Goal: Task Accomplishment & Management: Manage account settings

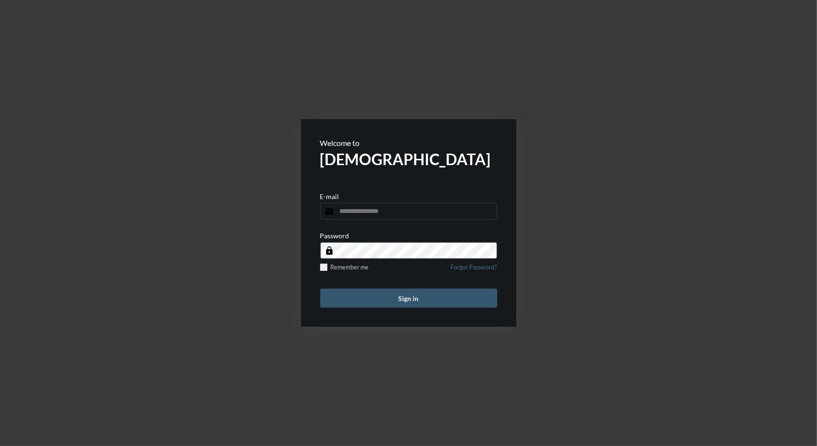
type input "**********"
click at [397, 300] on button "Sign in" at bounding box center [408, 298] width 177 height 19
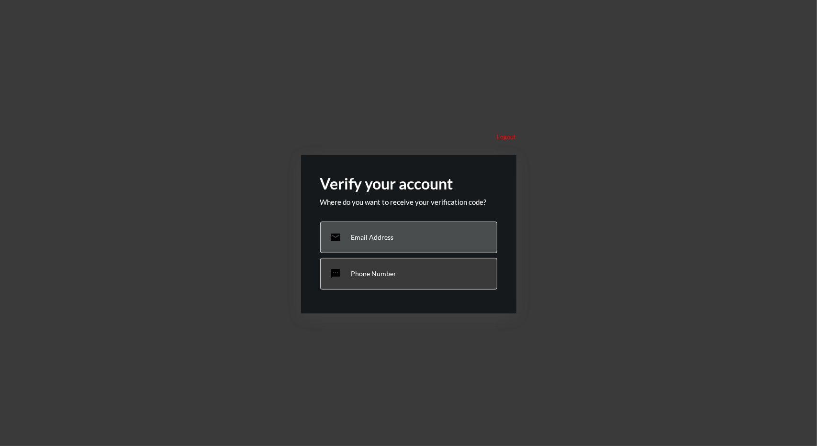
click at [372, 233] on p "Email Address" at bounding box center [372, 237] width 43 height 8
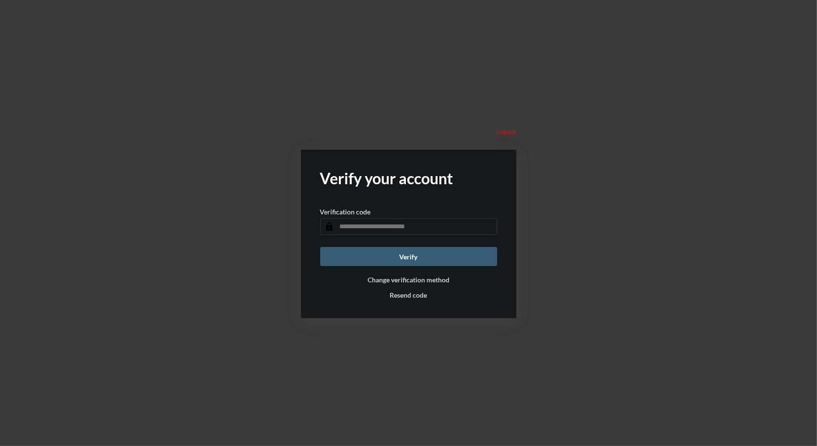
click at [442, 229] on input "text" at bounding box center [408, 226] width 177 height 17
paste input "******"
type input "******"
click at [415, 260] on button "Verify" at bounding box center [408, 256] width 177 height 19
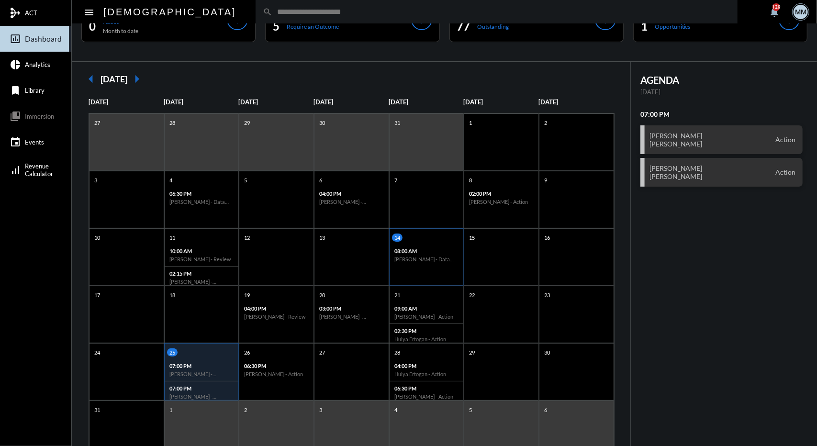
scroll to position [40, 0]
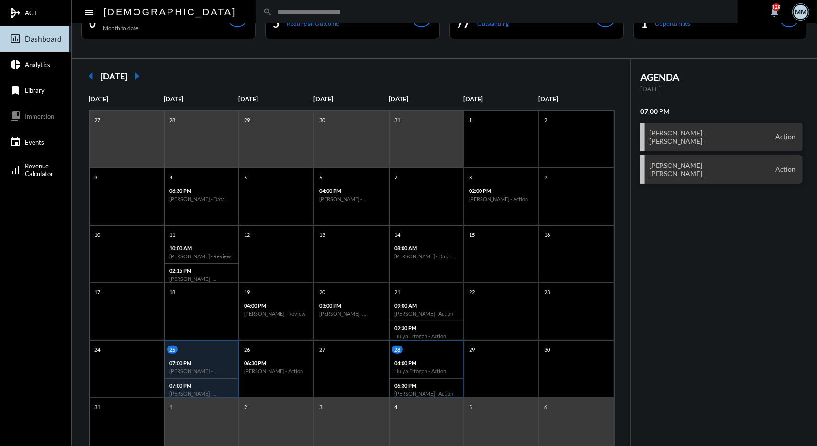
click at [429, 366] on div "04:00 PM Hulya Ertogan - Action" at bounding box center [426, 367] width 74 height 22
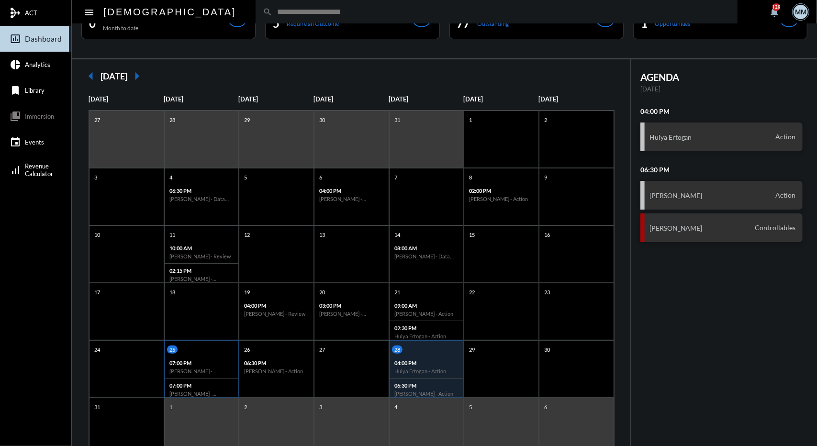
click at [208, 361] on p "07:00 PM" at bounding box center [201, 363] width 65 height 6
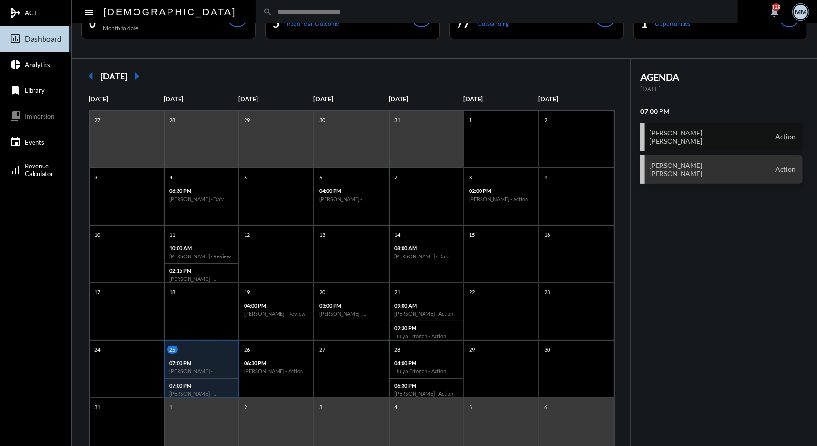
click at [686, 137] on h3 "Michele Garcia Robert Garcia Sr." at bounding box center [675, 137] width 53 height 16
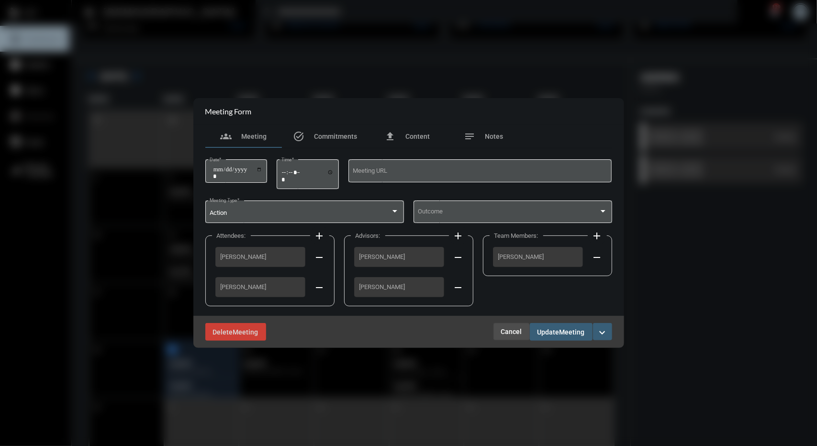
click at [507, 334] on span "Cancel" at bounding box center [511, 332] width 21 height 8
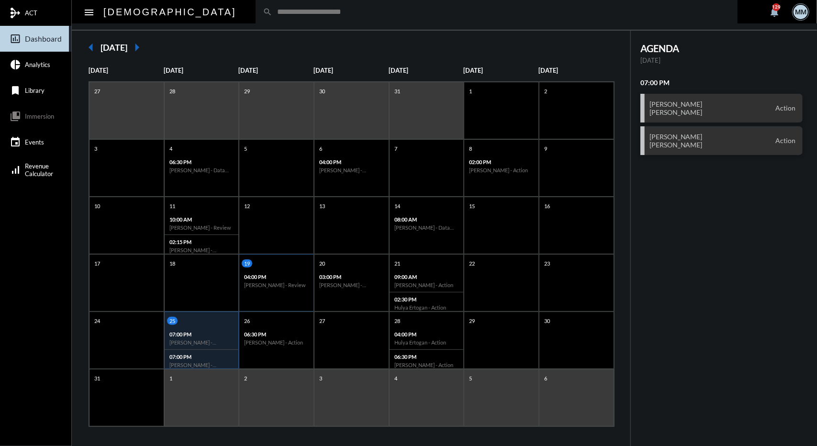
scroll to position [72, 0]
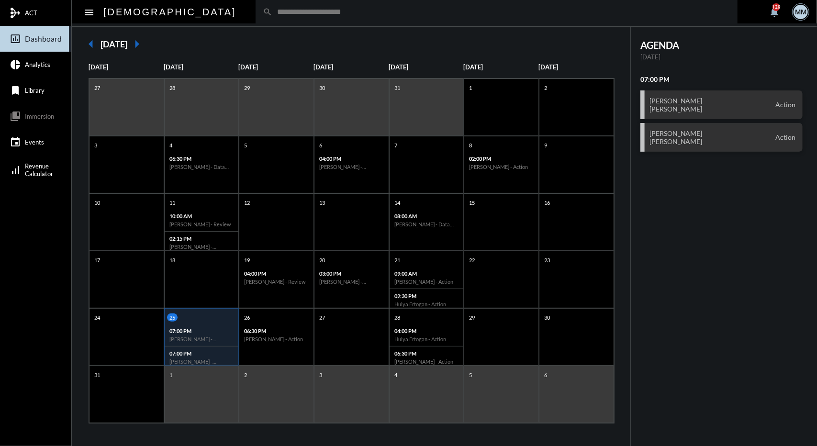
click at [212, 337] on h6 "[PERSON_NAME] - [PERSON_NAME] Sr. - Action" at bounding box center [201, 339] width 65 height 6
click at [220, 326] on div "07:00 PM Michele Garcia - Robert Garcia Sr. - Action" at bounding box center [202, 335] width 74 height 22
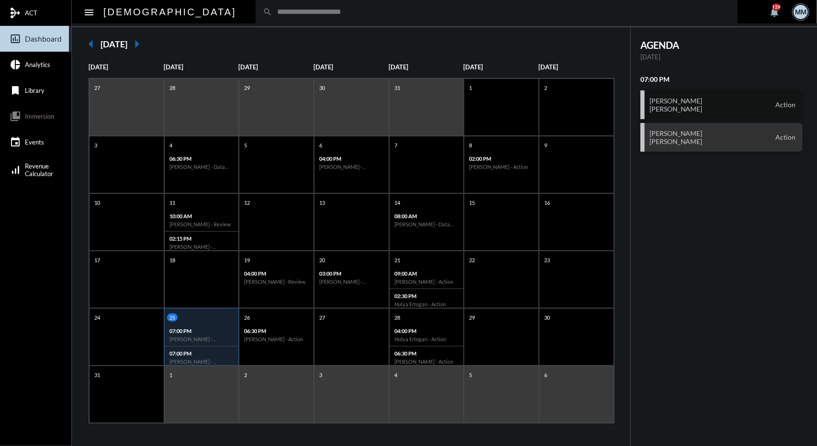
click at [699, 112] on div "Michele Garcia Robert Garcia Sr. Action" at bounding box center [721, 104] width 162 height 29
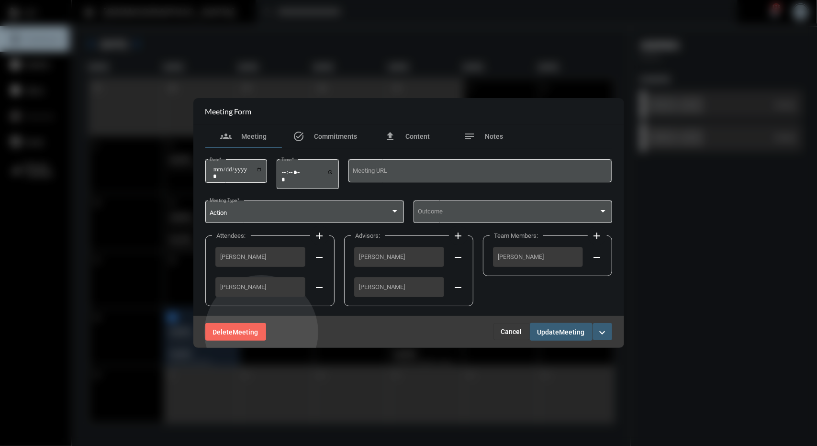
click at [261, 332] on button "Delete Meeting" at bounding box center [235, 332] width 61 height 18
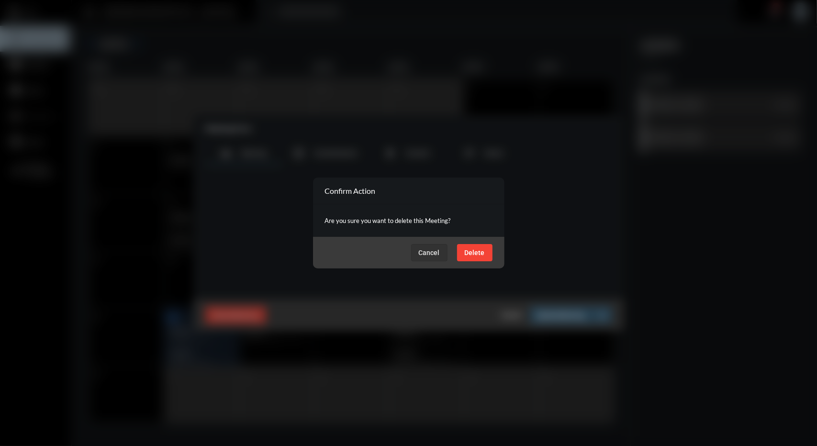
click at [478, 251] on span "Delete" at bounding box center [475, 253] width 20 height 8
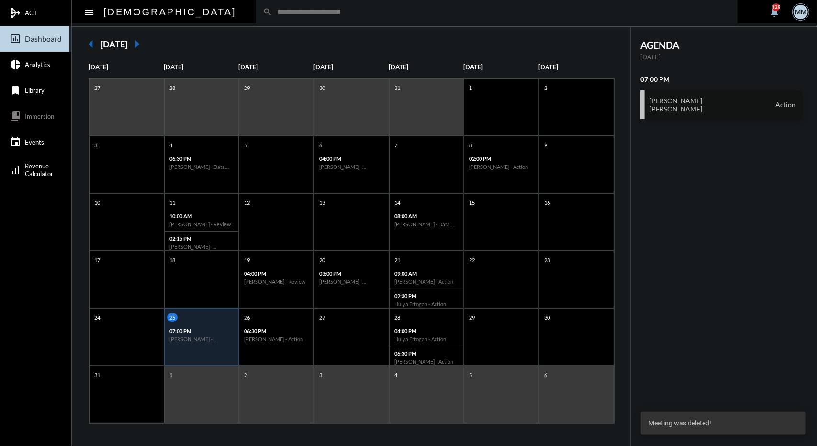
click at [683, 101] on h3 "Michele Garcia Robert Garcia Sr." at bounding box center [675, 105] width 53 height 16
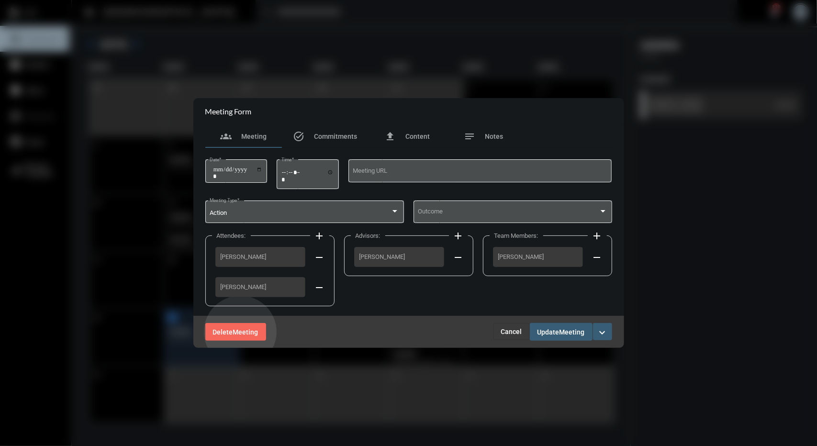
click at [240, 332] on span "Meeting" at bounding box center [245, 332] width 25 height 8
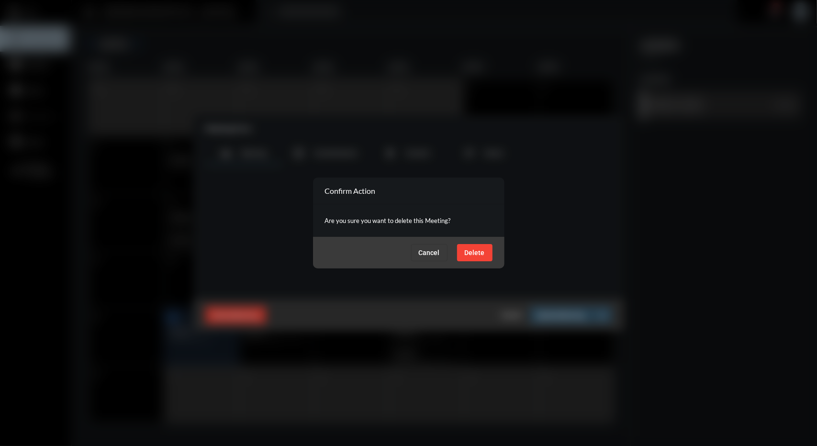
click at [240, 332] on div at bounding box center [408, 223] width 817 height 446
click at [430, 249] on span "Cancel" at bounding box center [429, 253] width 21 height 8
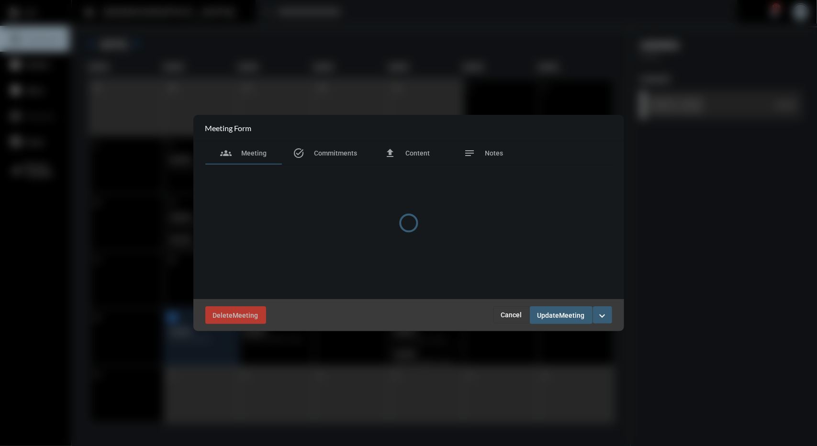
click at [244, 314] on div at bounding box center [408, 223] width 431 height 216
click at [522, 316] on div at bounding box center [408, 223] width 431 height 216
click at [520, 316] on div at bounding box center [408, 223] width 431 height 216
click at [519, 316] on div at bounding box center [408, 223] width 431 height 216
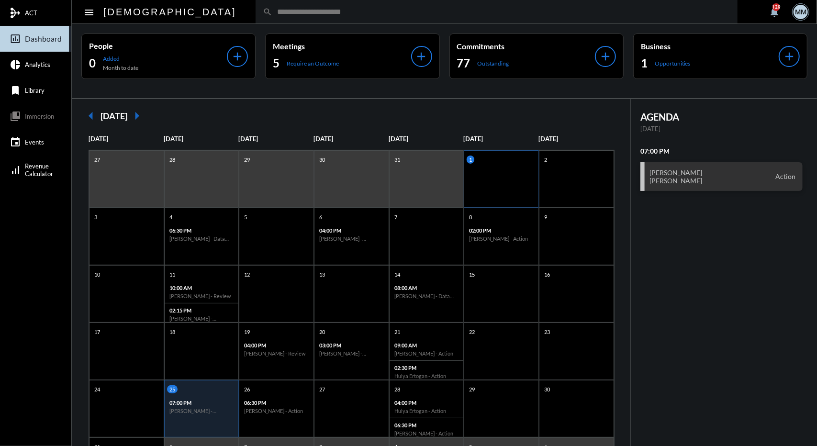
scroll to position [72, 0]
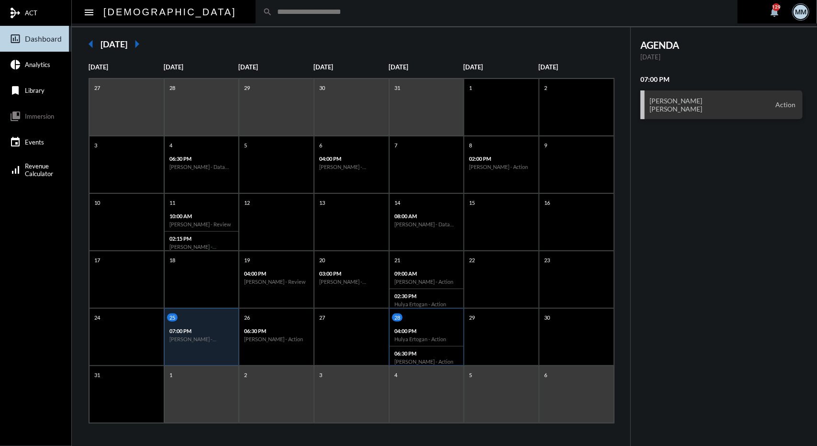
click at [443, 321] on div "28 04:00 PM Hulya Ertogan - Action 06:30 PM [PERSON_NAME] - Action" at bounding box center [426, 340] width 74 height 55
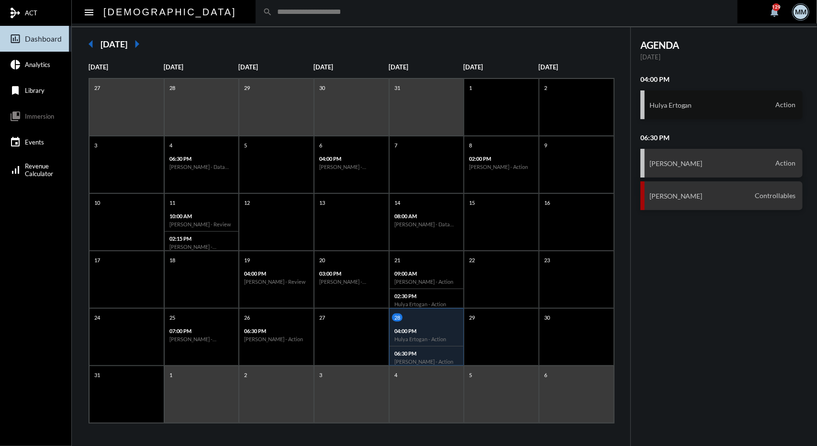
click at [684, 112] on div "Hulya Ertogan Action" at bounding box center [721, 104] width 162 height 29
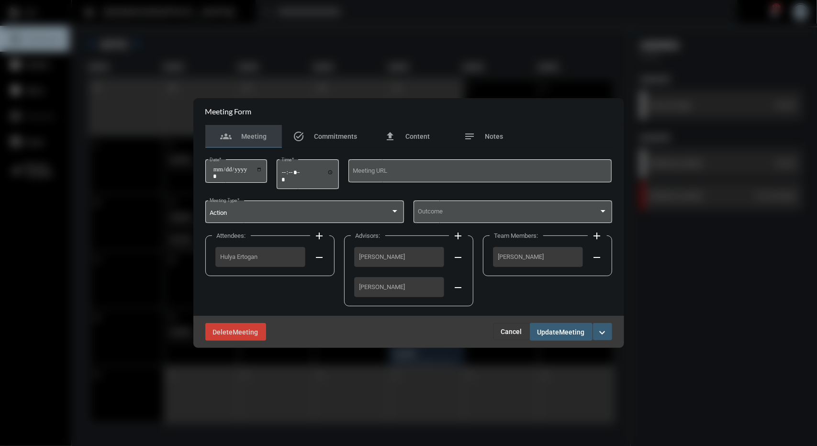
click at [460, 289] on mat-icon "remove" at bounding box center [458, 287] width 11 height 11
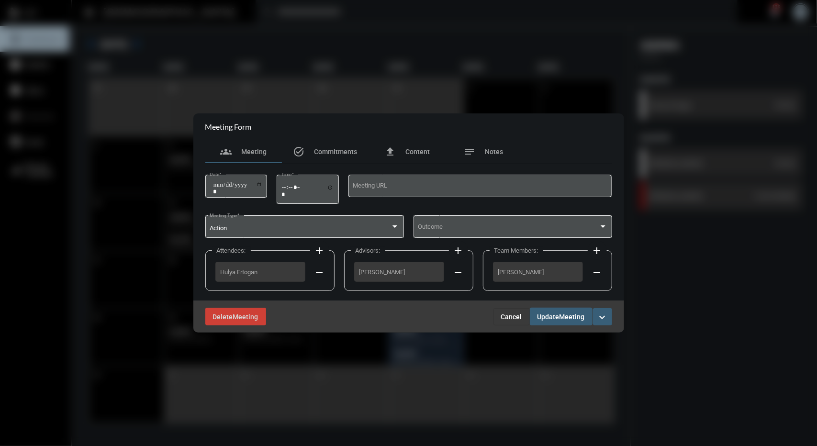
click at [555, 311] on button "Update Meeting" at bounding box center [561, 317] width 63 height 18
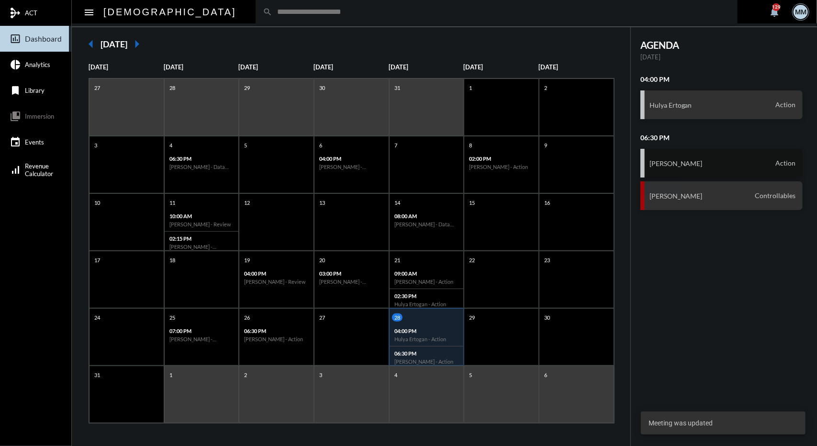
click at [678, 155] on div "[PERSON_NAME] Action" at bounding box center [721, 163] width 162 height 29
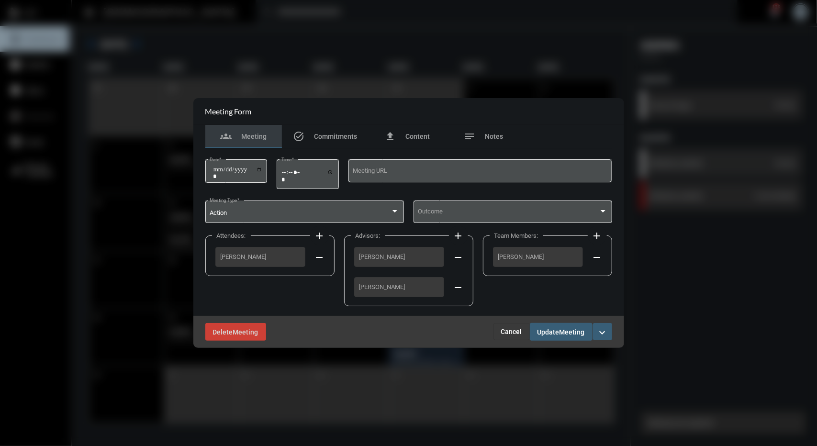
click at [458, 289] on mat-icon "remove" at bounding box center [458, 287] width 11 height 11
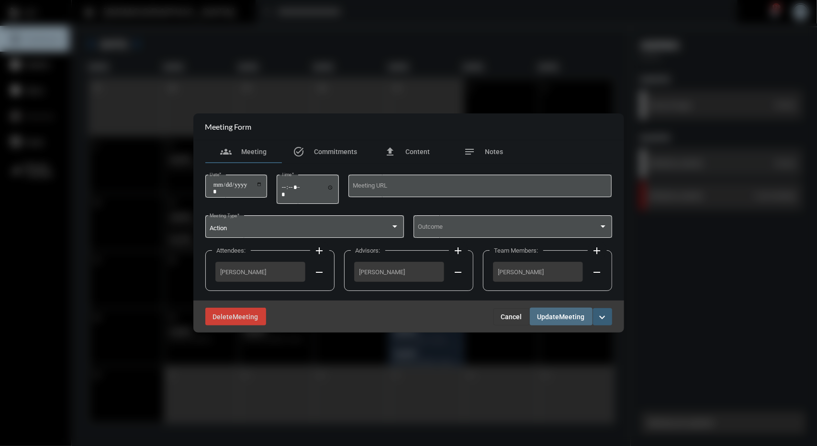
click at [554, 322] on button "Update Meeting" at bounding box center [561, 317] width 63 height 18
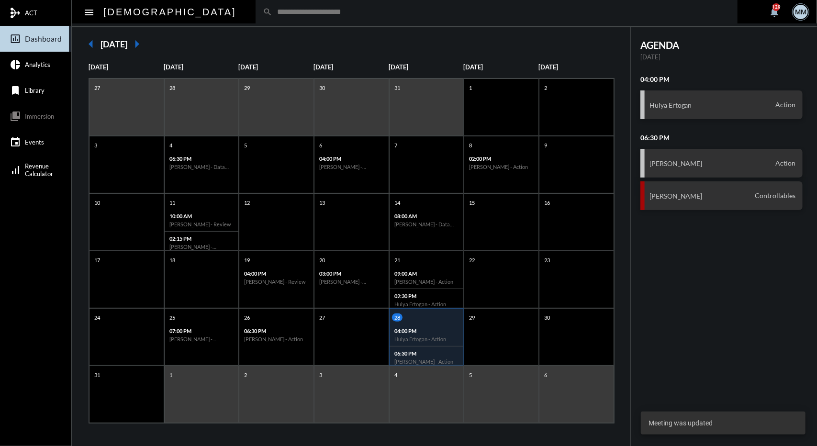
click at [746, 266] on div "AGENDA [DATE] 04:00 PM Hulya Ertogan Action 06:30 PM [PERSON_NAME] Action [PERS…" at bounding box center [724, 237] width 186 height 420
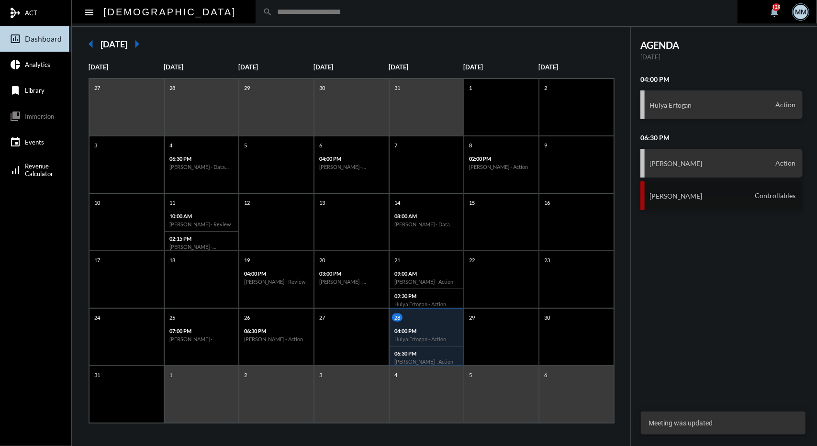
click at [707, 194] on div "[PERSON_NAME] Controllables" at bounding box center [721, 195] width 162 height 29
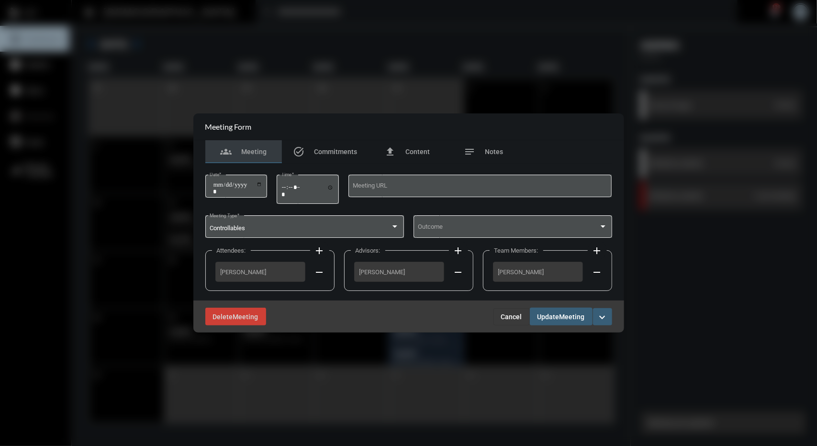
click at [505, 316] on span "Cancel" at bounding box center [511, 317] width 21 height 8
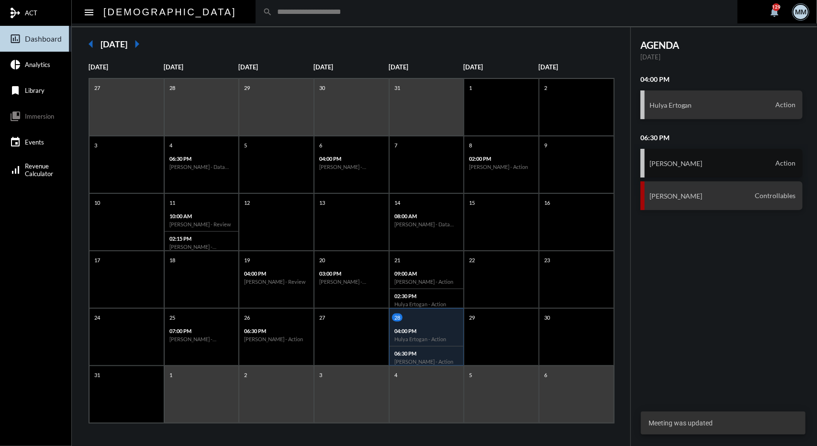
click at [665, 153] on div "[PERSON_NAME] Action" at bounding box center [721, 163] width 162 height 29
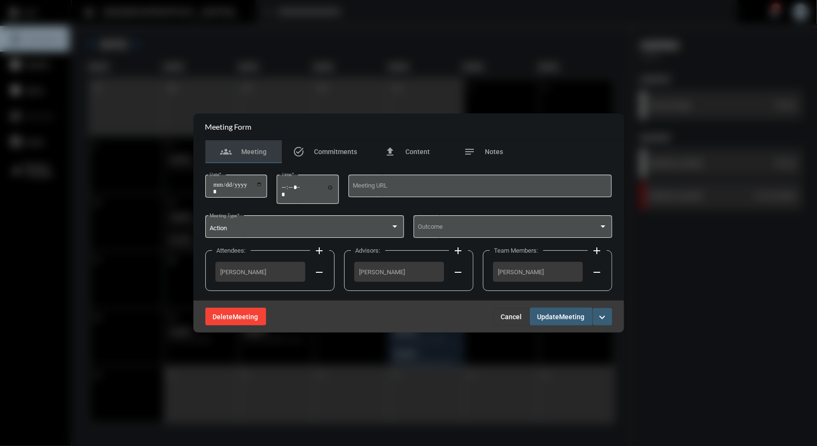
click at [234, 313] on span "Meeting" at bounding box center [245, 317] width 25 height 8
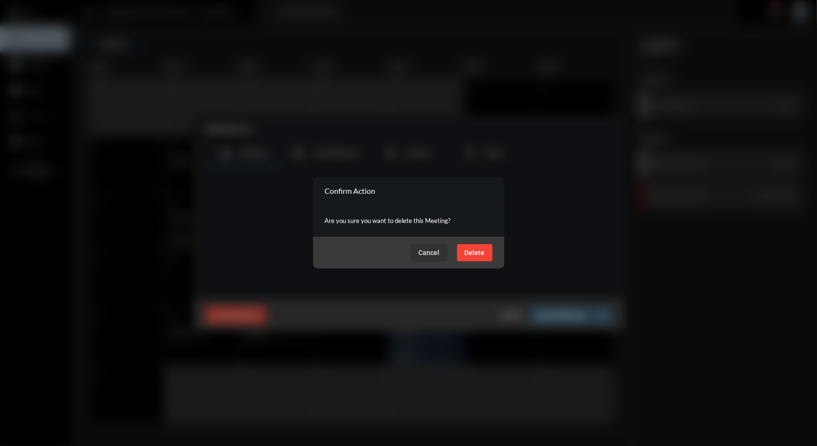
click at [474, 244] on button "Delete" at bounding box center [474, 252] width 35 height 17
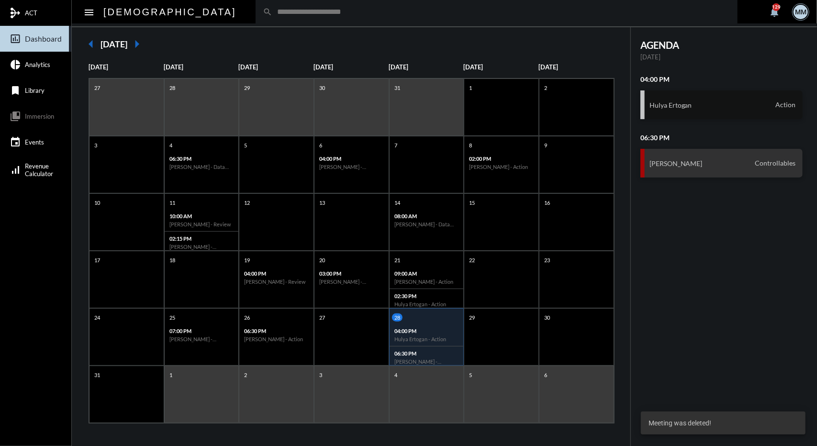
click at [699, 96] on div "Hulya Ertogan Action" at bounding box center [721, 104] width 162 height 29
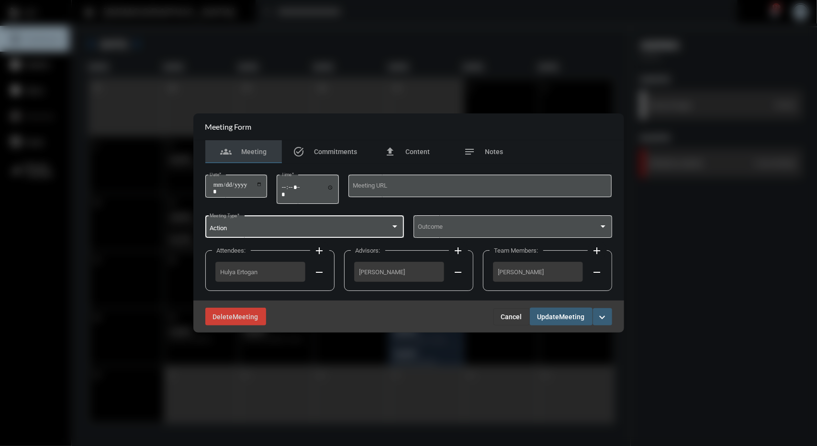
click at [344, 230] on div "Action" at bounding box center [300, 228] width 181 height 7
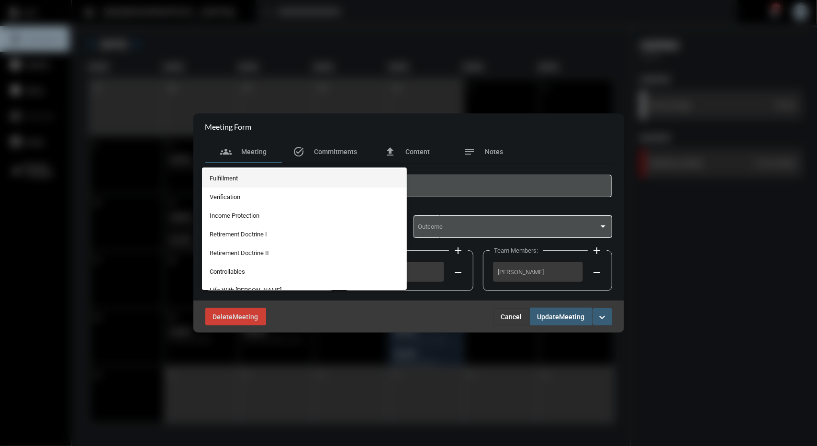
scroll to position [74, 0]
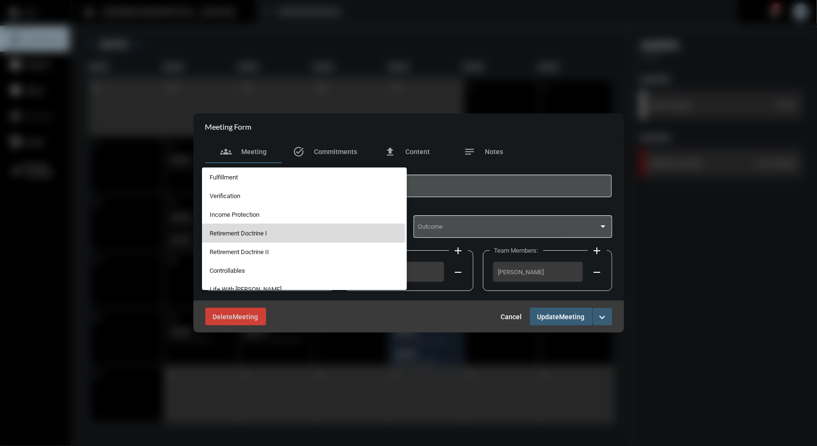
click at [270, 234] on span "Retirement Doctrine I" at bounding box center [304, 233] width 189 height 19
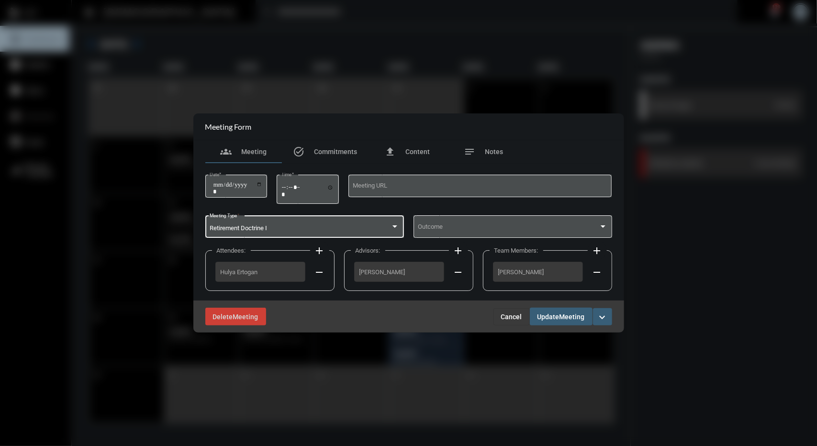
click at [569, 321] on button "Update Meeting" at bounding box center [561, 317] width 63 height 18
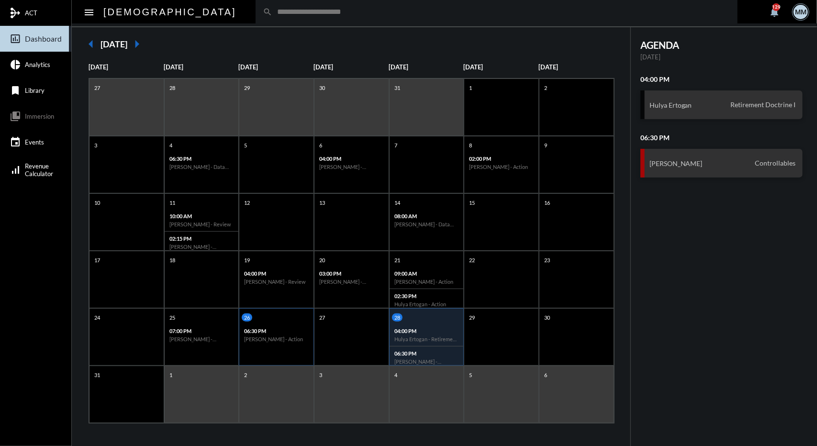
click at [289, 318] on div "26" at bounding box center [278, 317] width 72 height 8
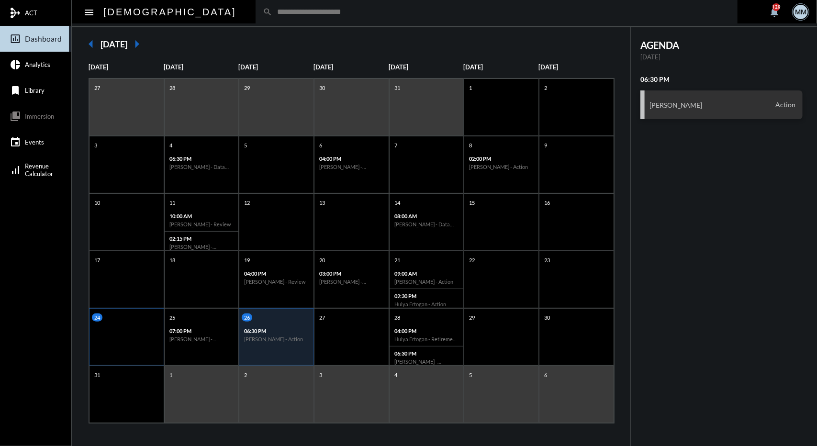
click at [147, 362] on div "24" at bounding box center [126, 336] width 75 height 57
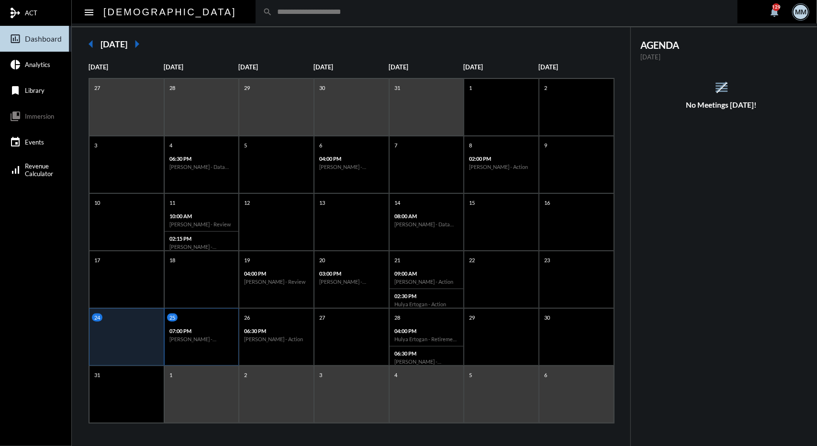
click at [222, 351] on div "25 07:00 PM [PERSON_NAME] - [PERSON_NAME] Sr. - Action" at bounding box center [201, 336] width 75 height 57
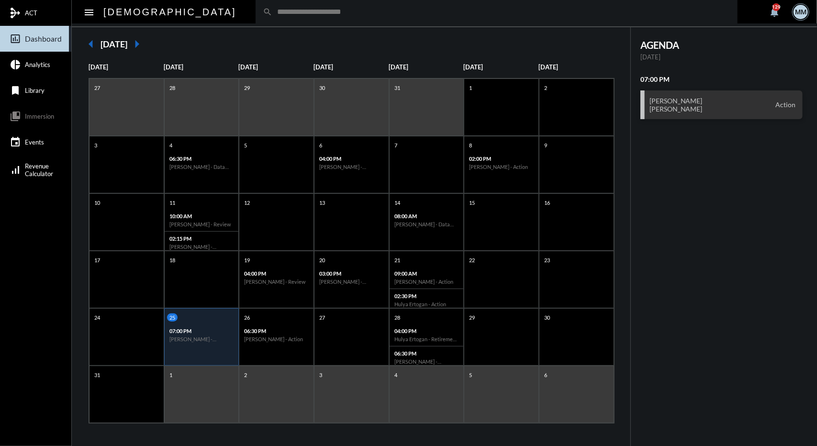
click at [737, 326] on div "AGENDA [DATE] 07:00 PM [PERSON_NAME] [PERSON_NAME] Sr. Action" at bounding box center [724, 237] width 186 height 420
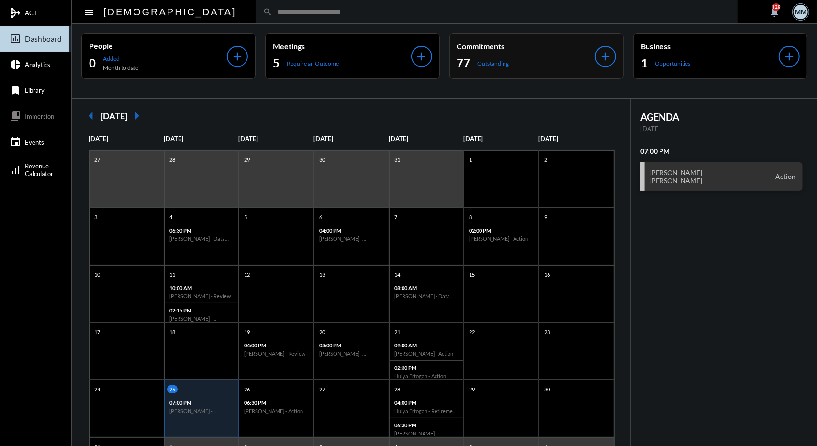
click at [472, 43] on p "Commitments" at bounding box center [526, 46] width 138 height 9
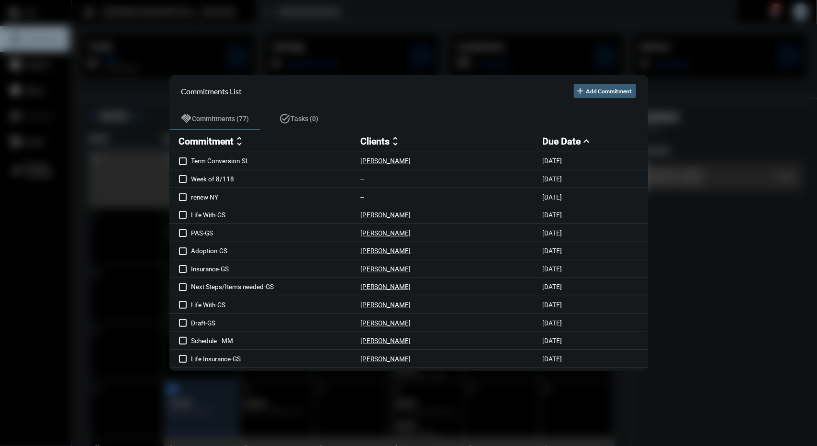
click at [373, 25] on div at bounding box center [408, 223] width 817 height 446
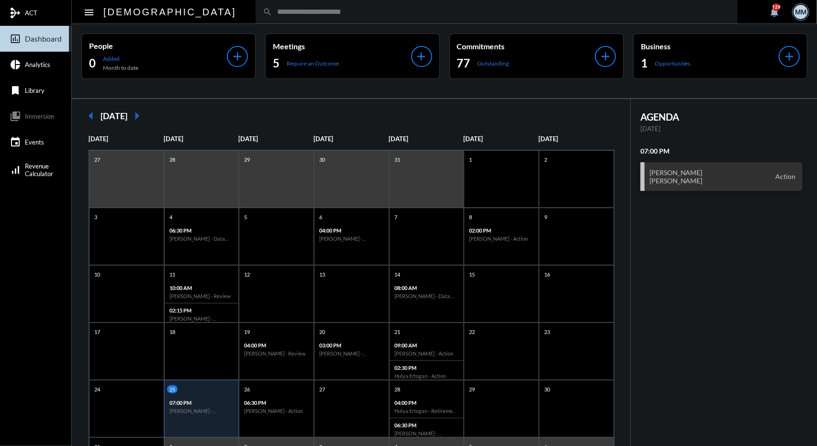
click at [332, 13] on input "text" at bounding box center [501, 12] width 458 height 8
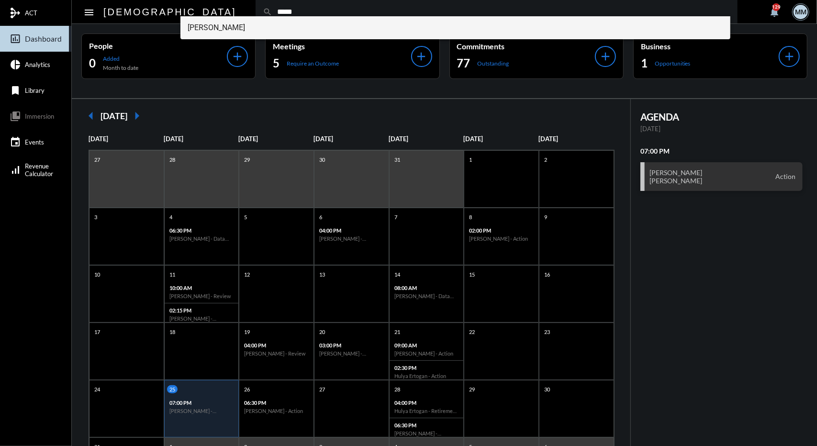
type input "*****"
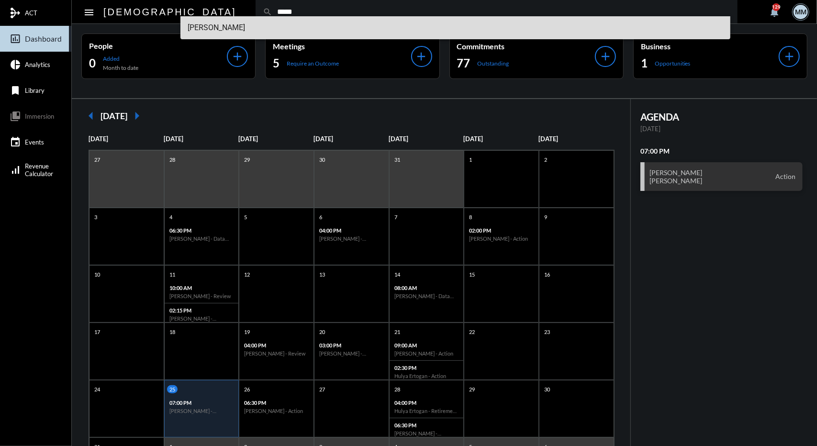
click at [204, 23] on span "[PERSON_NAME]" at bounding box center [455, 27] width 535 height 23
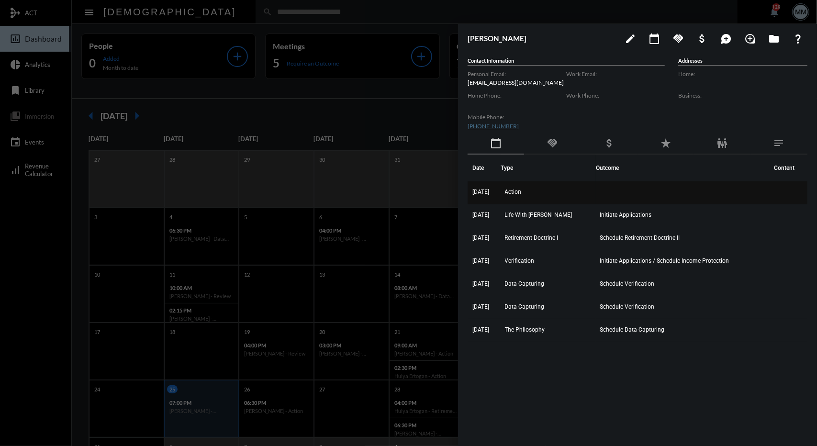
click at [522, 193] on span "Action" at bounding box center [513, 192] width 17 height 7
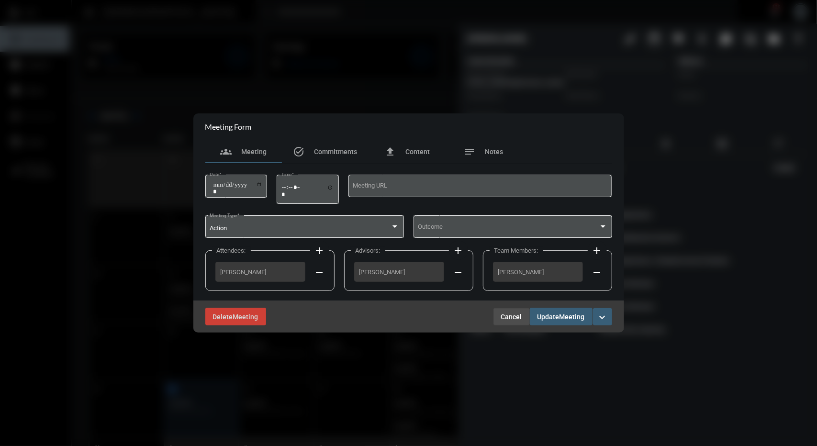
click at [503, 313] on span "Cancel" at bounding box center [511, 317] width 21 height 8
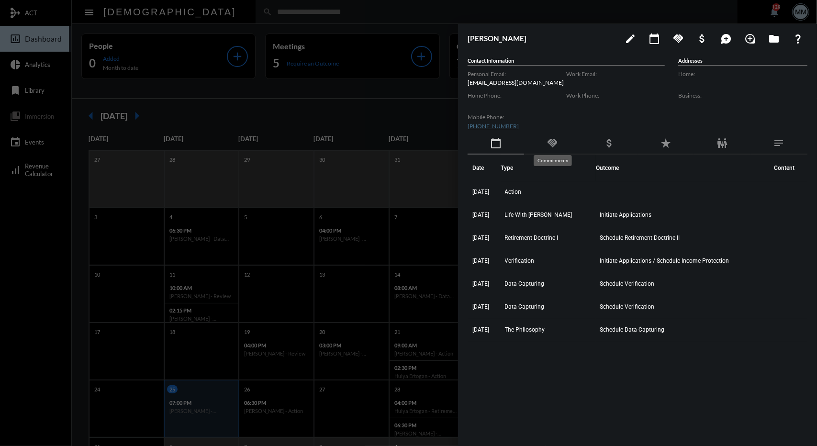
click at [553, 145] on mat-icon "handshake" at bounding box center [551, 142] width 11 height 11
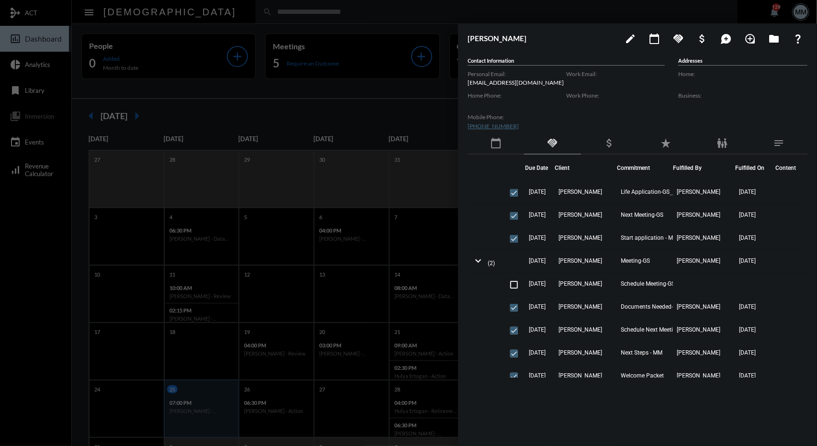
click at [320, 122] on div at bounding box center [408, 223] width 817 height 446
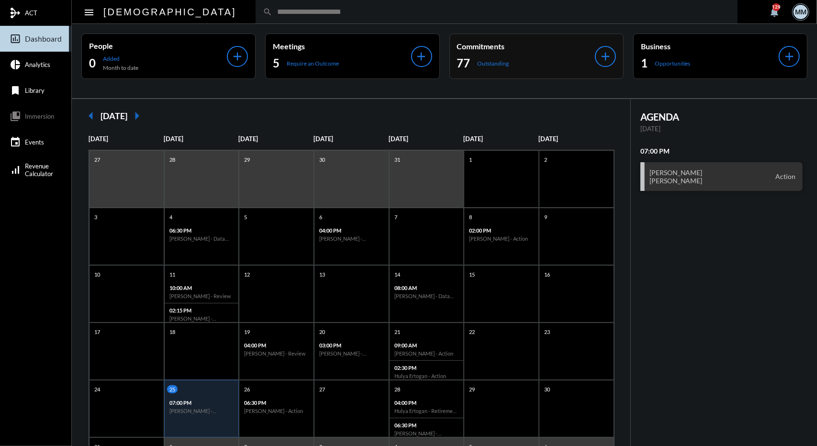
click at [475, 48] on p "Commitments" at bounding box center [526, 46] width 138 height 9
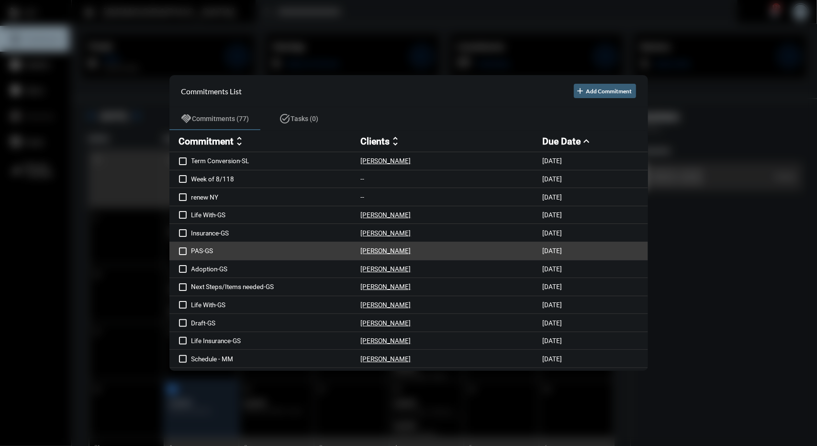
click at [460, 245] on div "PAS-GS [PERSON_NAME] [DATE]" at bounding box center [408, 251] width 478 height 18
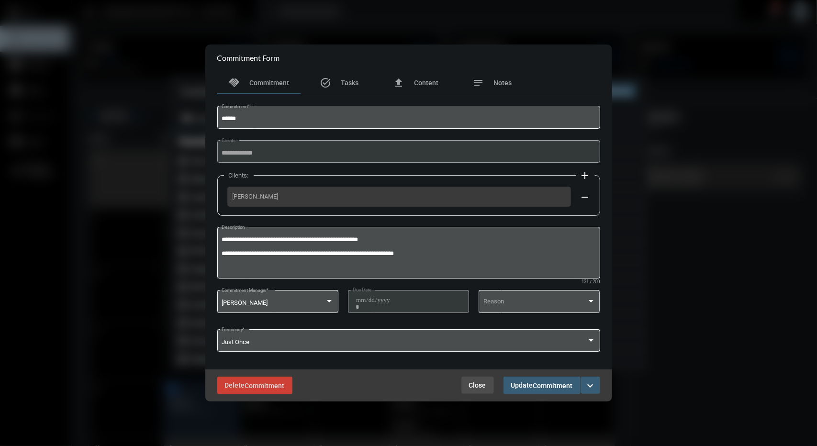
click at [470, 385] on span "Close" at bounding box center [477, 385] width 17 height 8
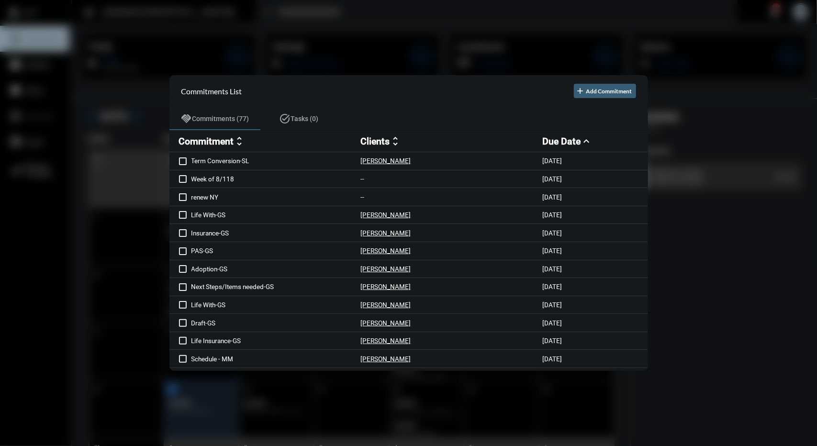
click at [417, 55] on div at bounding box center [408, 223] width 817 height 446
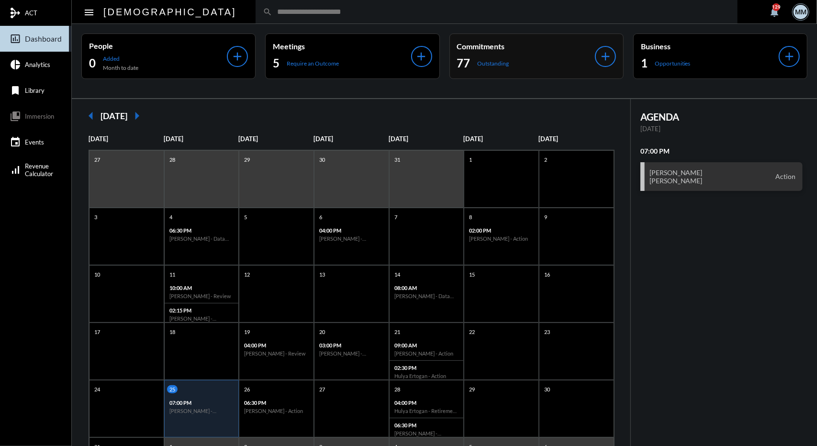
click at [496, 60] on p "Outstanding" at bounding box center [494, 63] width 32 height 7
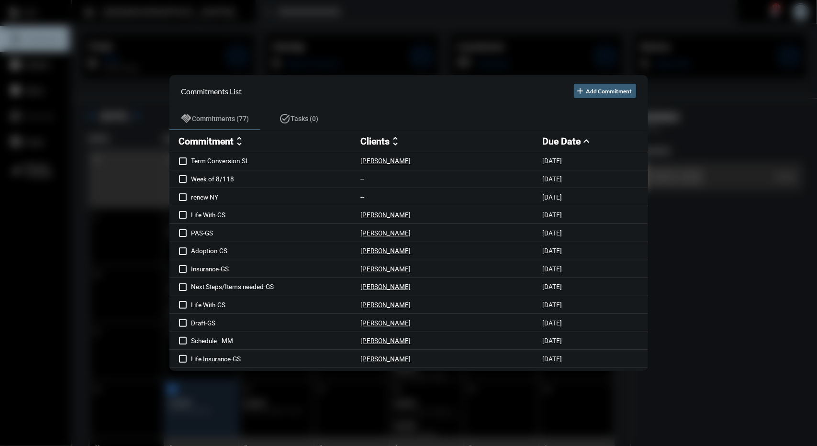
click at [342, 66] on div at bounding box center [408, 223] width 817 height 446
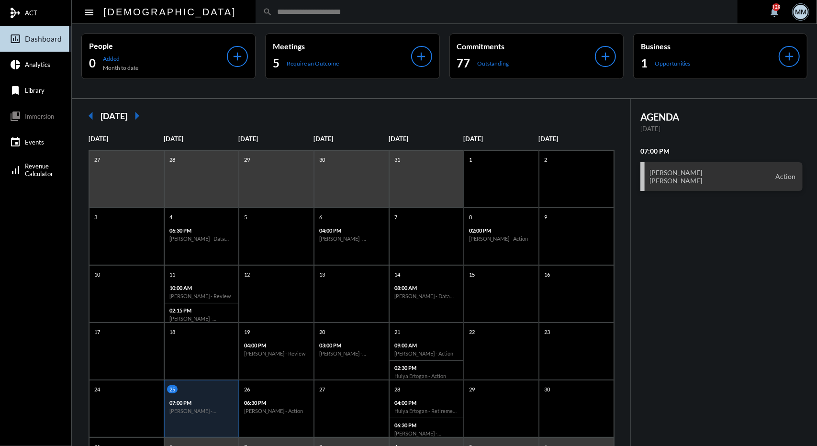
click at [518, 79] on div "People 0 Added Month to date add Meetings 5 Require an Outcome add Commitments …" at bounding box center [444, 61] width 745 height 74
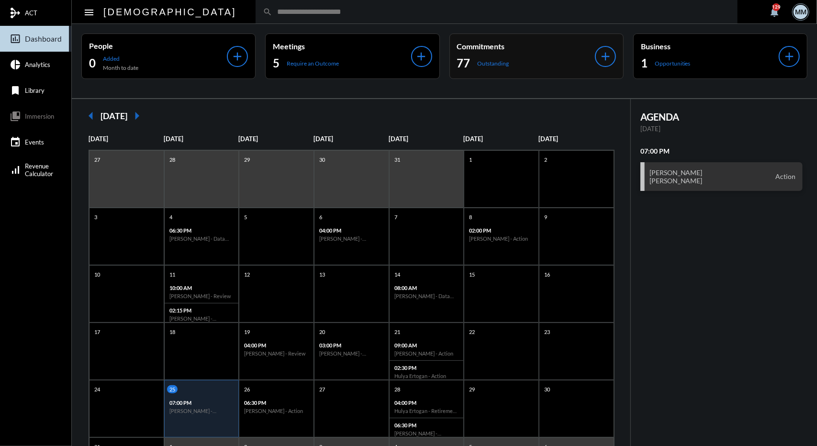
click at [513, 70] on div "77 Outstanding" at bounding box center [526, 63] width 138 height 15
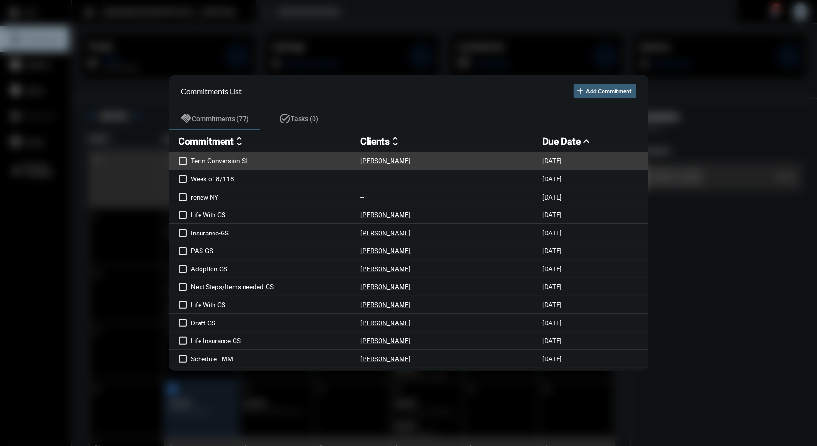
click at [289, 157] on p "Term Conversion-SL" at bounding box center [275, 161] width 169 height 8
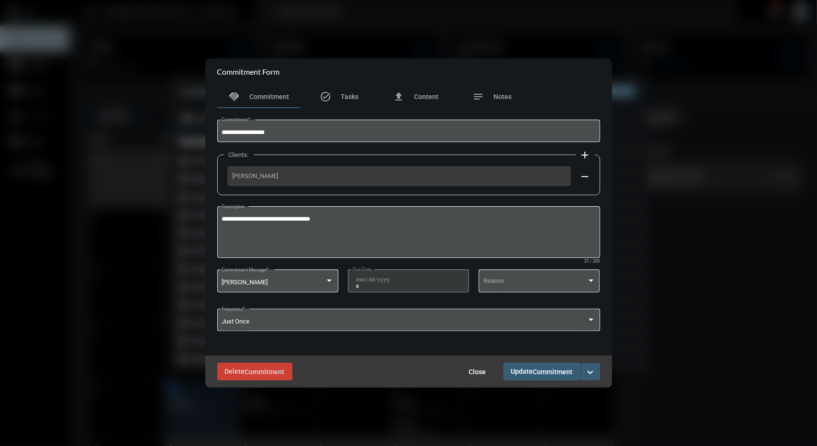
click at [483, 375] on span "Close" at bounding box center [477, 372] width 17 height 8
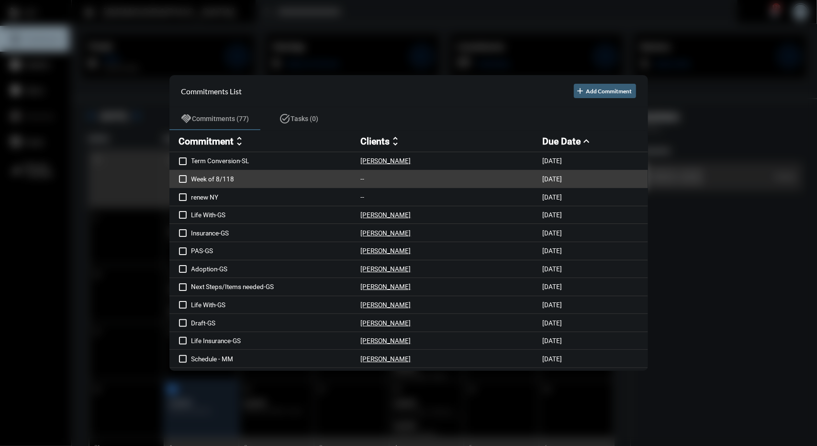
click at [315, 185] on div "Week of 8/118 -- [DATE]" at bounding box center [408, 179] width 478 height 18
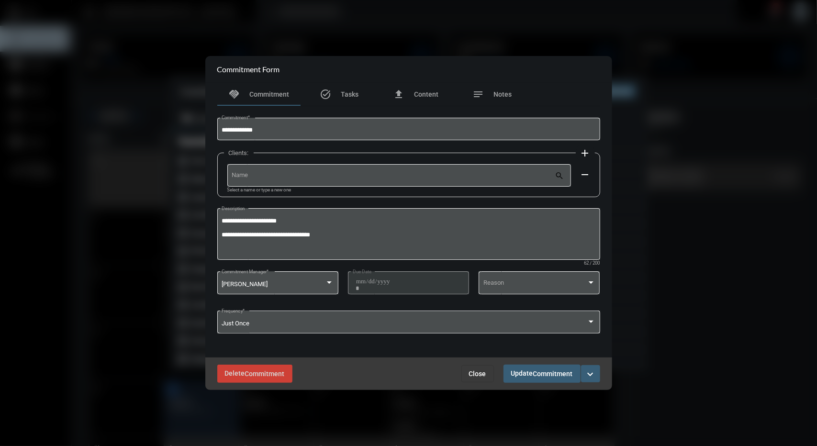
click at [441, 385] on div "Delete Commitment Close Update Commitment expand_more" at bounding box center [408, 373] width 407 height 32
click at [476, 372] on span "Close" at bounding box center [477, 374] width 17 height 8
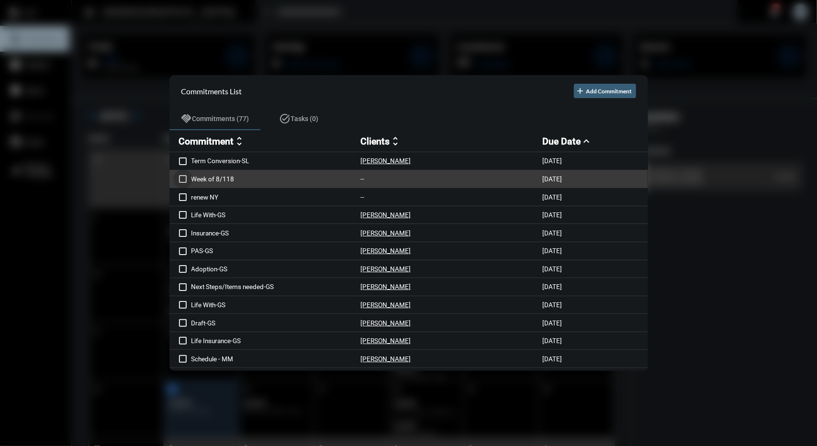
click at [182, 178] on span at bounding box center [183, 179] width 8 height 8
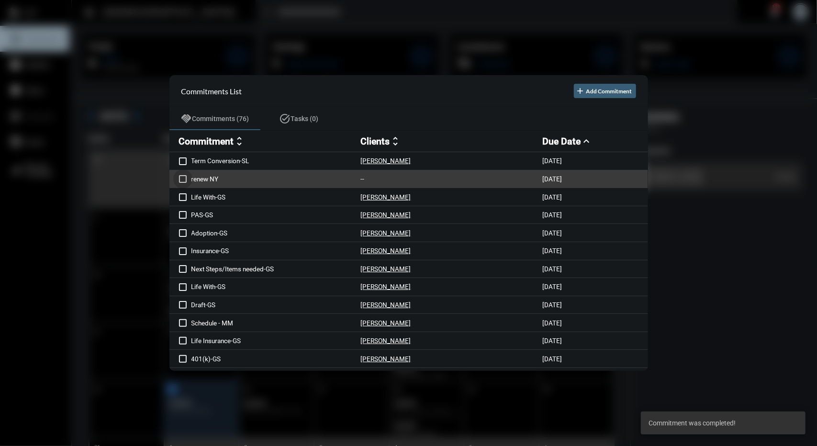
click at [183, 181] on span at bounding box center [183, 179] width 8 height 8
click at [273, 176] on p "Life With-GS" at bounding box center [275, 179] width 169 height 8
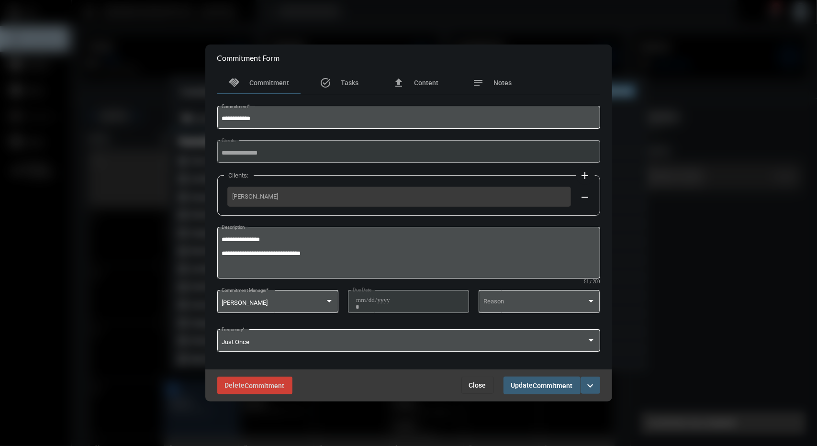
click at [478, 384] on span "Close" at bounding box center [477, 385] width 17 height 8
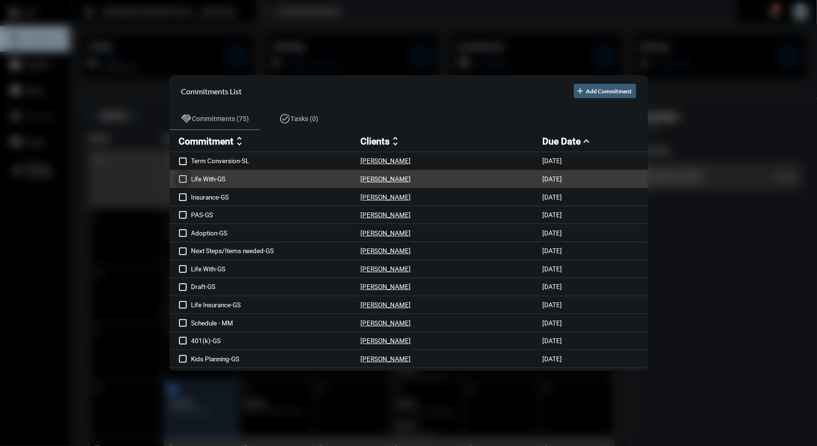
click at [180, 176] on span at bounding box center [183, 179] width 8 height 8
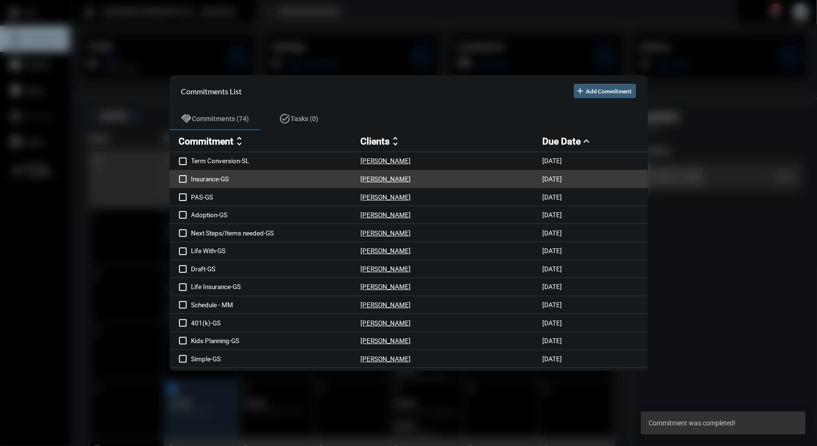
click at [349, 174] on div "Insurance-GS [PERSON_NAME] [DATE]" at bounding box center [408, 179] width 478 height 18
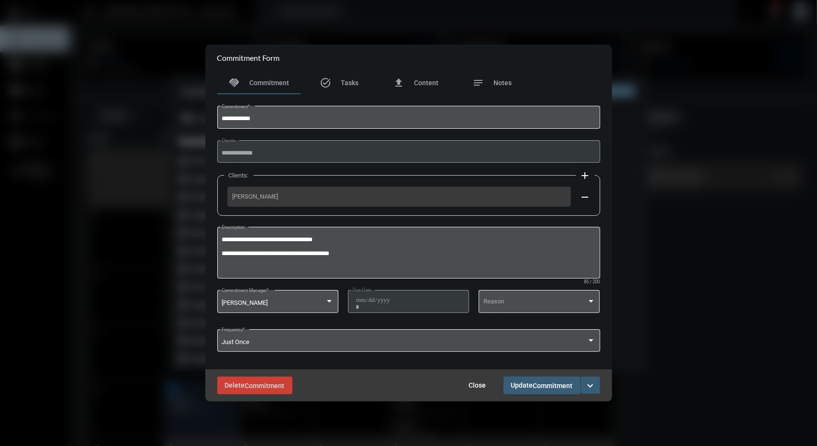
click at [476, 385] on span "Close" at bounding box center [477, 385] width 17 height 8
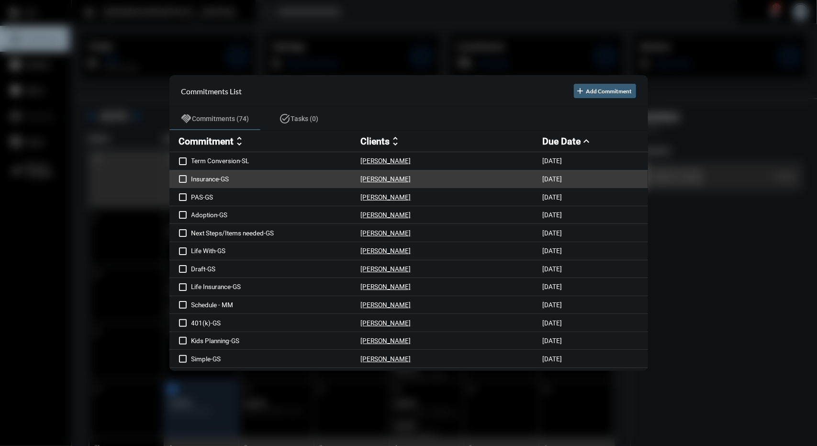
click at [251, 178] on p "Insurance-GS" at bounding box center [275, 179] width 169 height 8
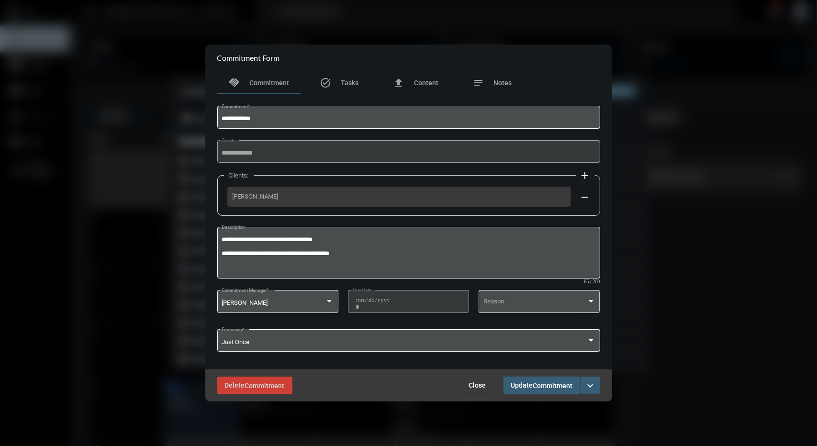
click at [482, 386] on span "Close" at bounding box center [477, 385] width 17 height 8
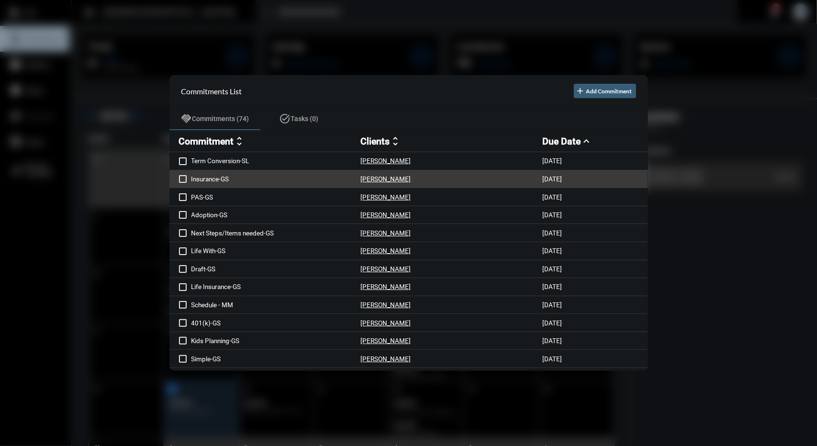
click at [180, 180] on span at bounding box center [183, 179] width 8 height 8
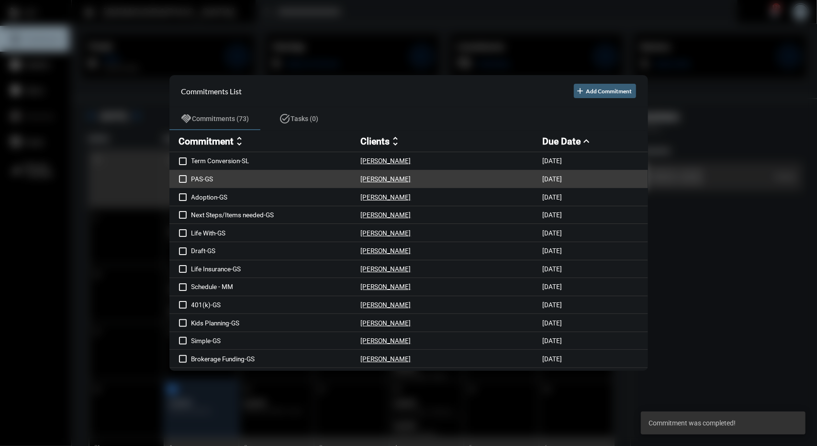
click at [271, 178] on p "PAS-GS" at bounding box center [275, 179] width 169 height 8
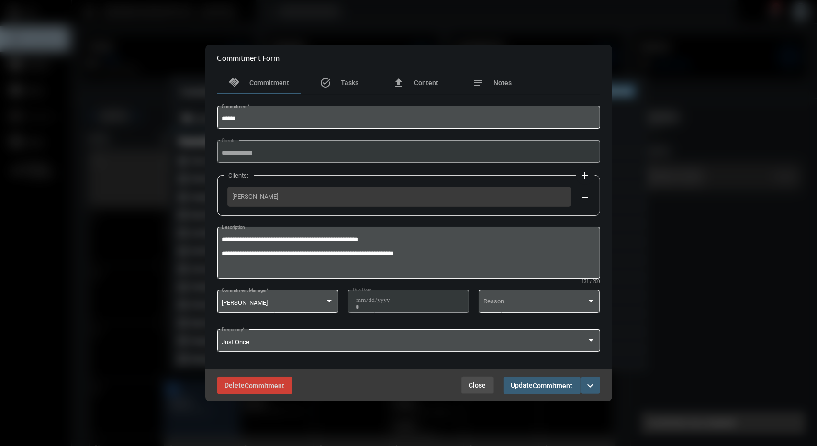
click at [479, 391] on button "Close" at bounding box center [477, 385] width 33 height 17
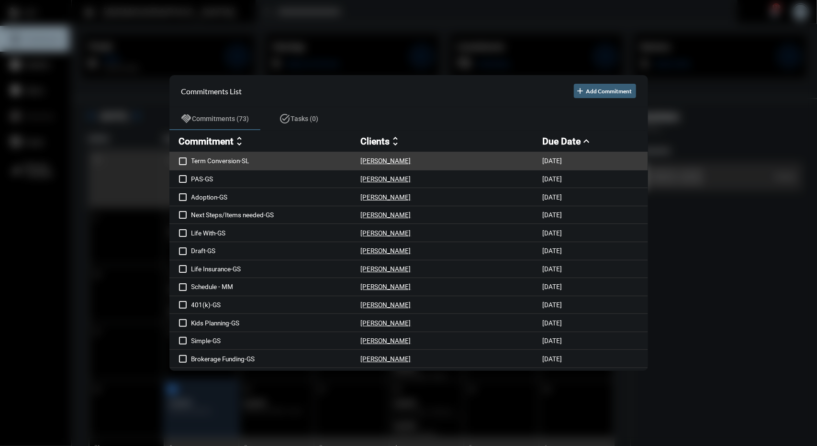
click at [296, 159] on p "Term Conversion-SL" at bounding box center [275, 161] width 169 height 8
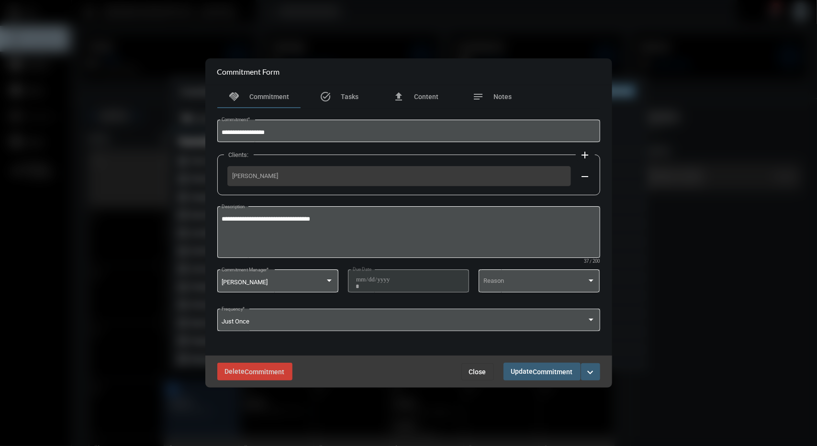
click at [473, 376] on span "Close" at bounding box center [477, 372] width 17 height 8
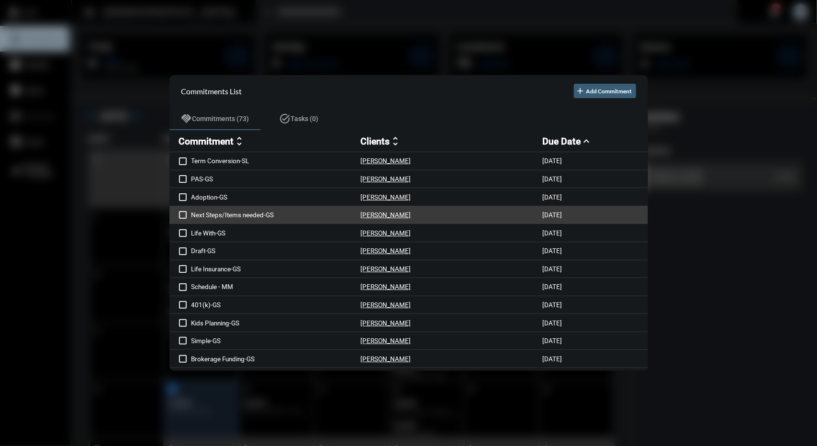
click at [339, 214] on p "Next Steps/Items needed-GS" at bounding box center [275, 215] width 169 height 8
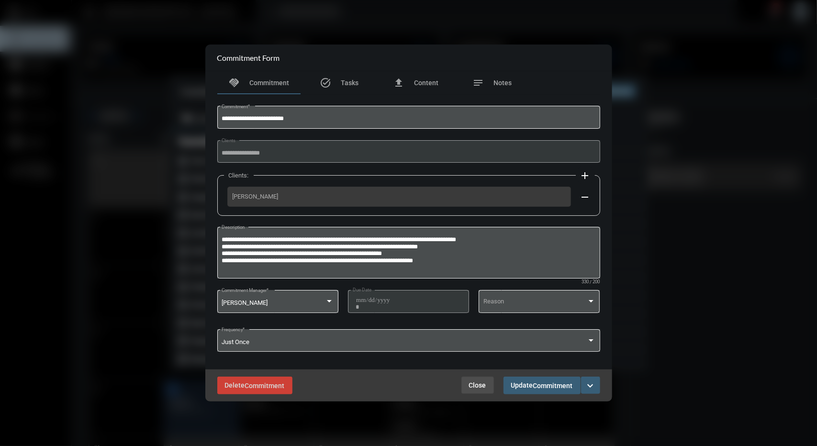
click at [475, 389] on button "Close" at bounding box center [477, 385] width 33 height 17
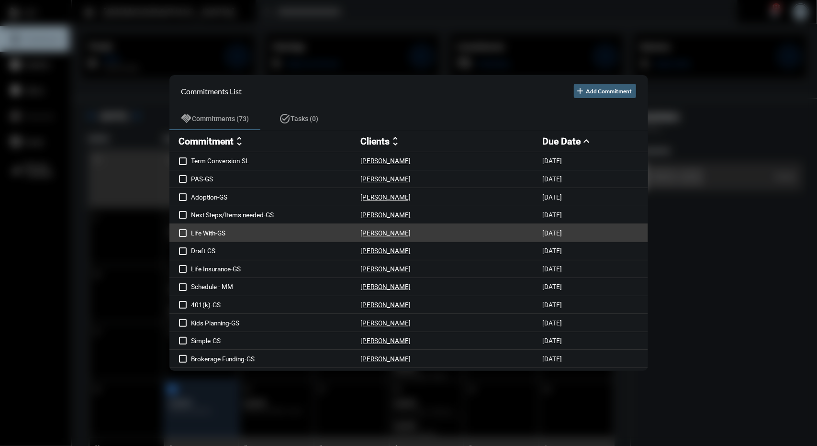
click at [183, 233] on span at bounding box center [183, 233] width 8 height 8
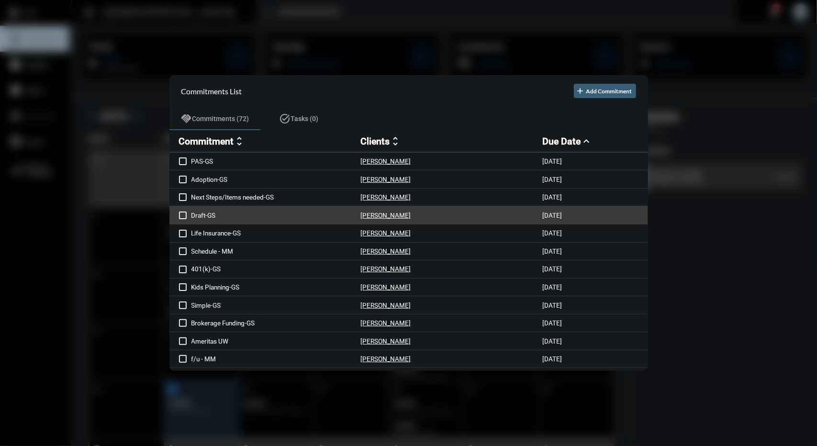
scroll to position [22, 0]
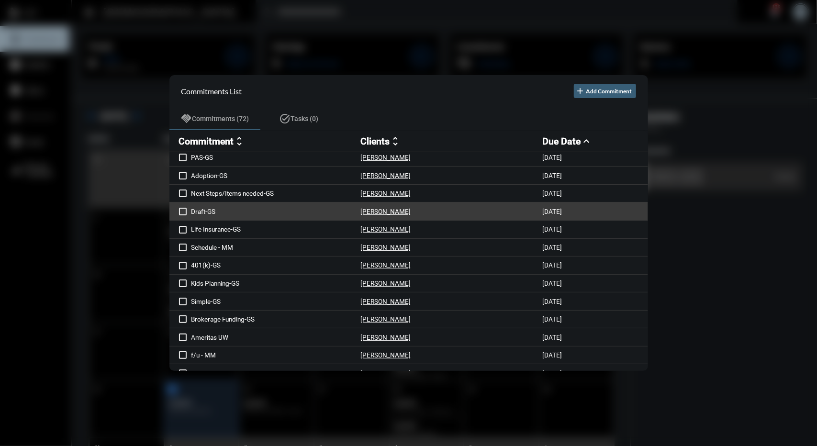
click at [301, 231] on p "Life Insurance-GS" at bounding box center [275, 229] width 169 height 8
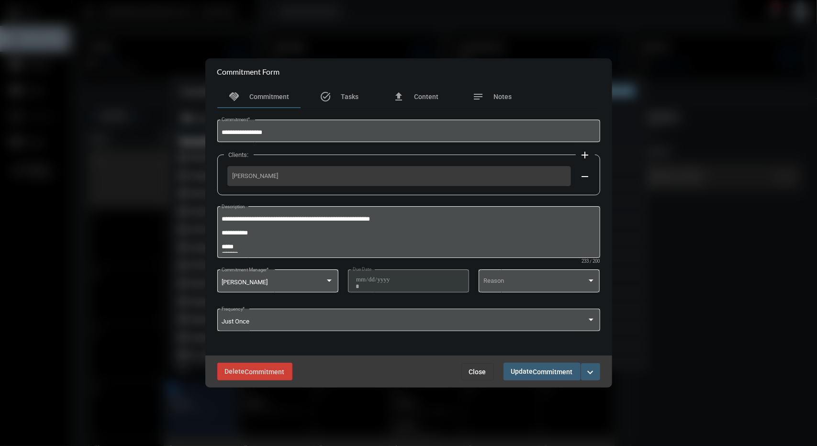
click at [482, 372] on span "Close" at bounding box center [477, 372] width 17 height 8
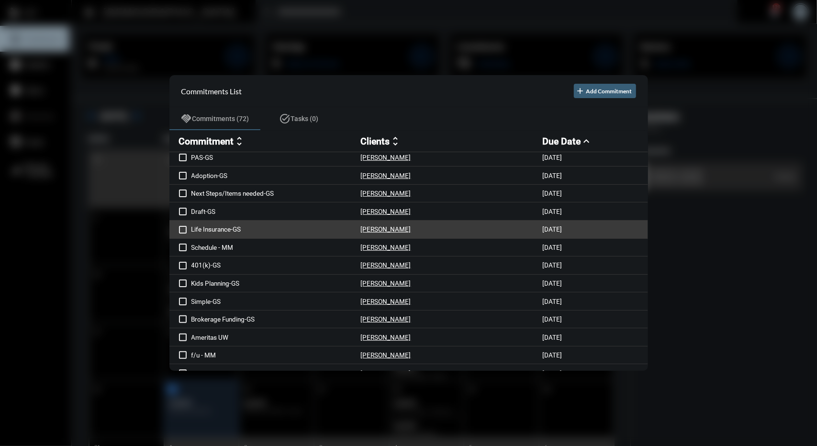
click at [181, 231] on span at bounding box center [183, 230] width 8 height 8
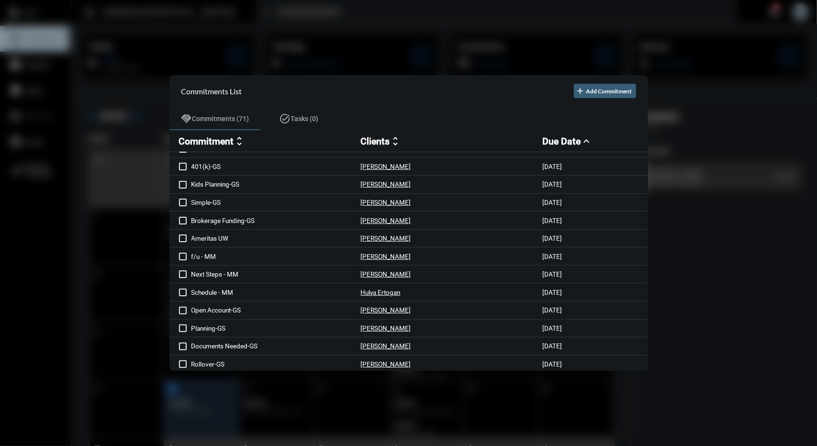
scroll to position [103, 0]
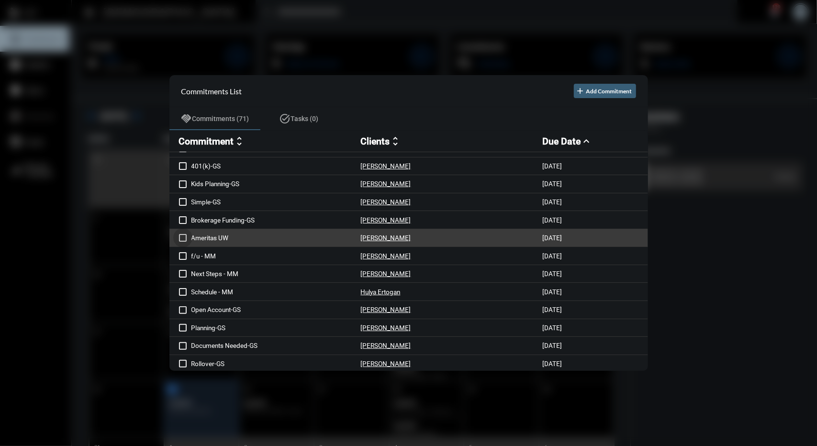
click at [183, 240] on span at bounding box center [183, 238] width 8 height 8
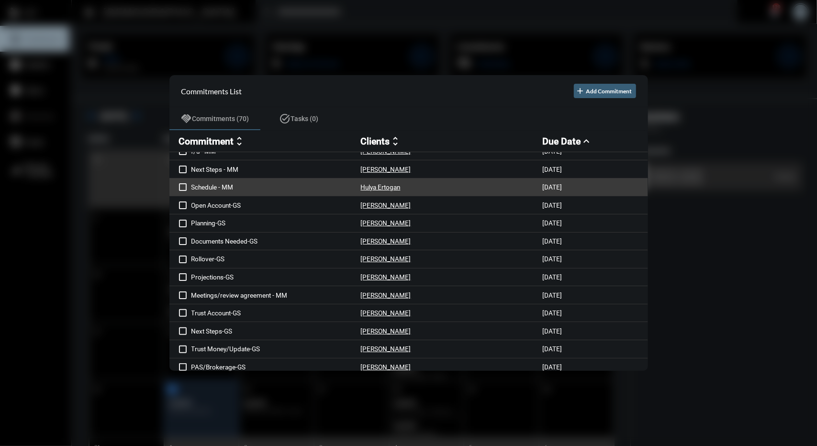
scroll to position [201, 0]
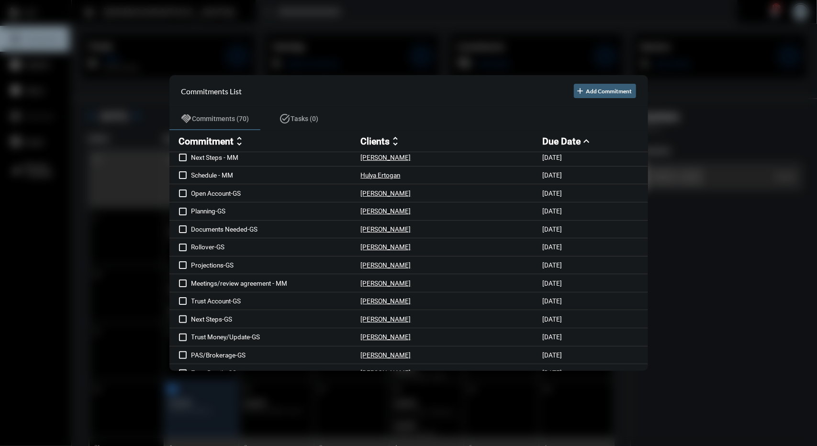
click at [370, 49] on div at bounding box center [408, 223] width 817 height 446
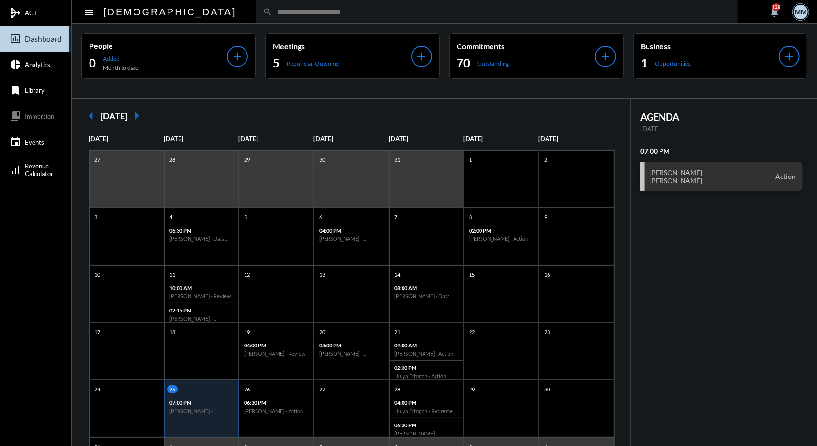
click at [352, 130] on div "arrow_left [DATE] arrow_right [DATE] [DATE] [DATE] [DATE] [DATE] [DATE] [DATE] …" at bounding box center [351, 309] width 559 height 420
